Goal: Transaction & Acquisition: Purchase product/service

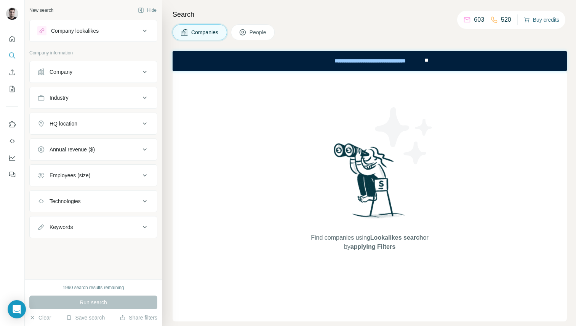
click at [552, 17] on button "Buy credits" at bounding box center [541, 19] width 35 height 11
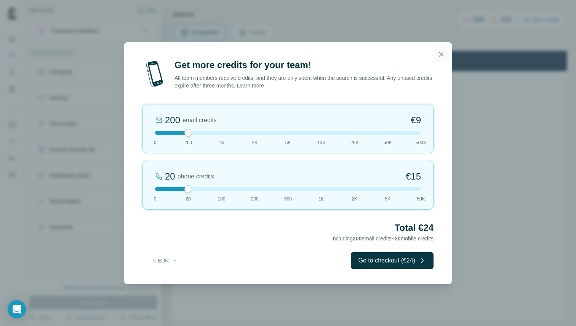
click at [441, 53] on icon "button" at bounding box center [441, 55] width 8 height 8
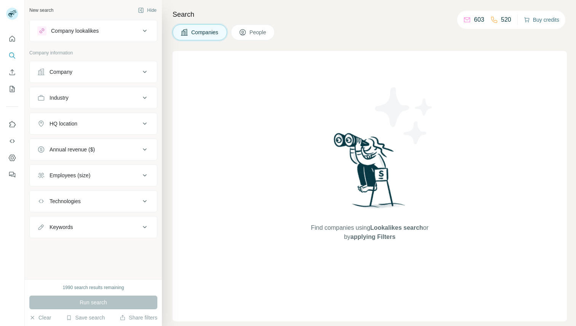
click at [533, 21] on button "Buy credits" at bounding box center [541, 19] width 35 height 11
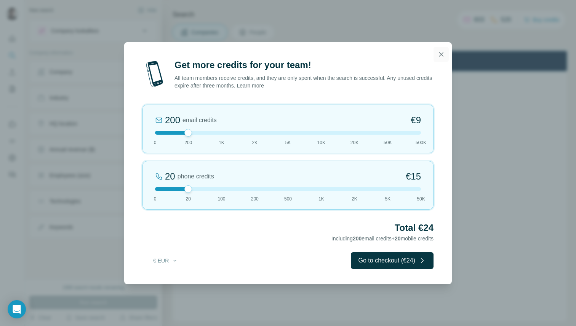
click at [445, 54] on button "button" at bounding box center [440, 54] width 15 height 15
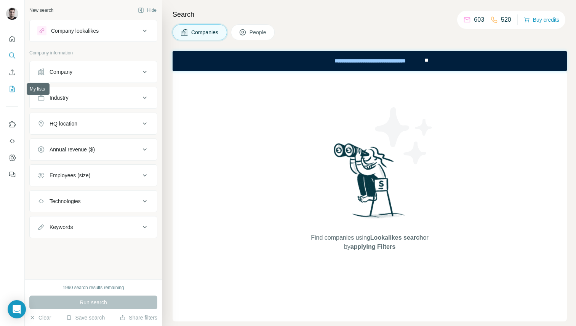
click at [13, 90] on icon "My lists" at bounding box center [13, 88] width 4 height 5
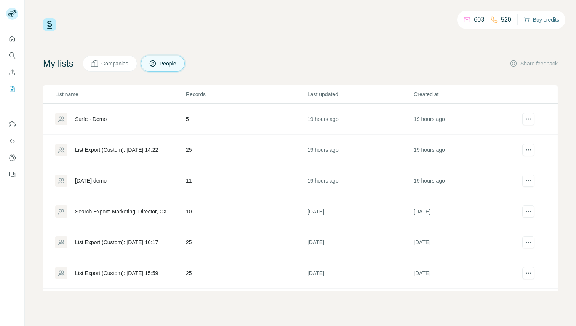
click at [549, 18] on button "Buy credits" at bounding box center [541, 19] width 35 height 11
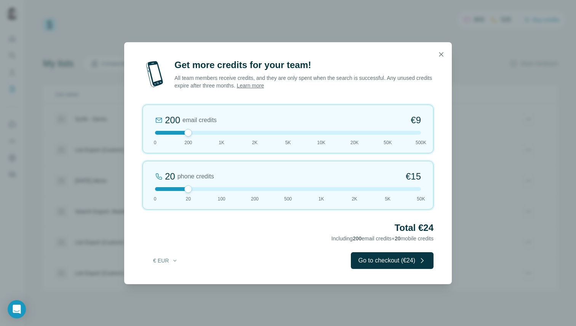
click at [353, 238] on span "200" at bounding box center [357, 239] width 9 height 6
click at [199, 101] on div "Get more credits for your team! All team members receive credits, and they are …" at bounding box center [288, 172] width 328 height 226
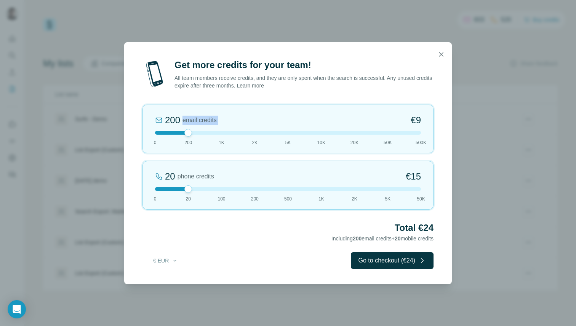
click at [199, 101] on div "Get more credits for your team! All team members receive credits, and they are …" at bounding box center [288, 172] width 328 height 226
click at [325, 122] on div "200 email credits €9" at bounding box center [288, 120] width 266 height 12
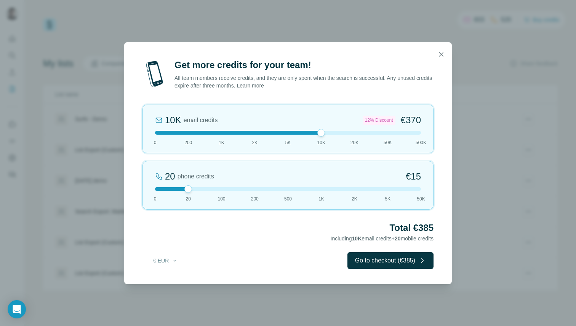
click at [269, 132] on div at bounding box center [288, 133] width 266 height 4
click at [438, 53] on icon "button" at bounding box center [441, 55] width 8 height 8
